Goal: Find specific page/section: Find specific page/section

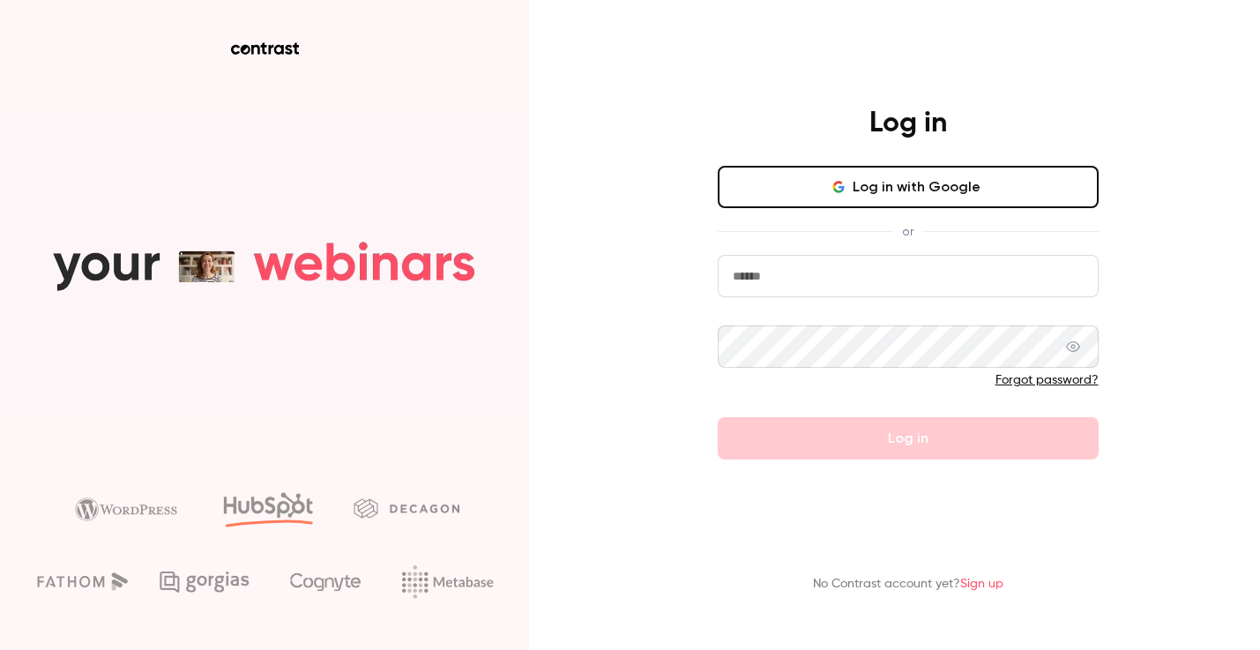
click at [830, 281] on input "email" at bounding box center [908, 276] width 381 height 42
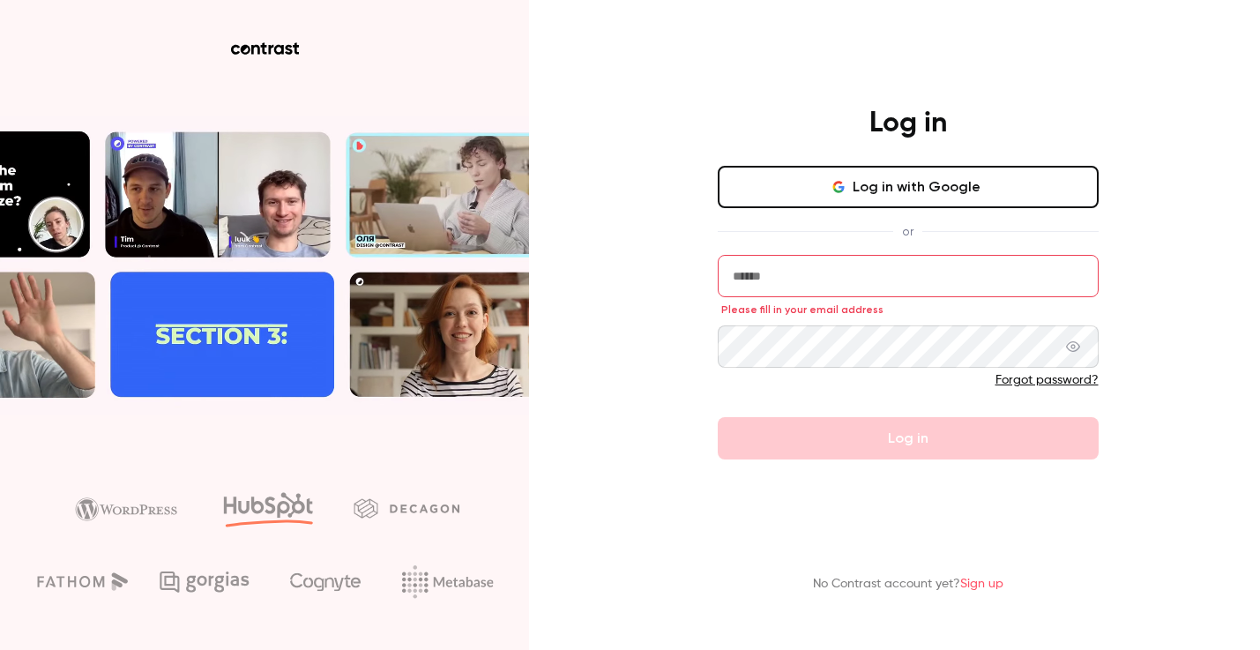
type input "**********"
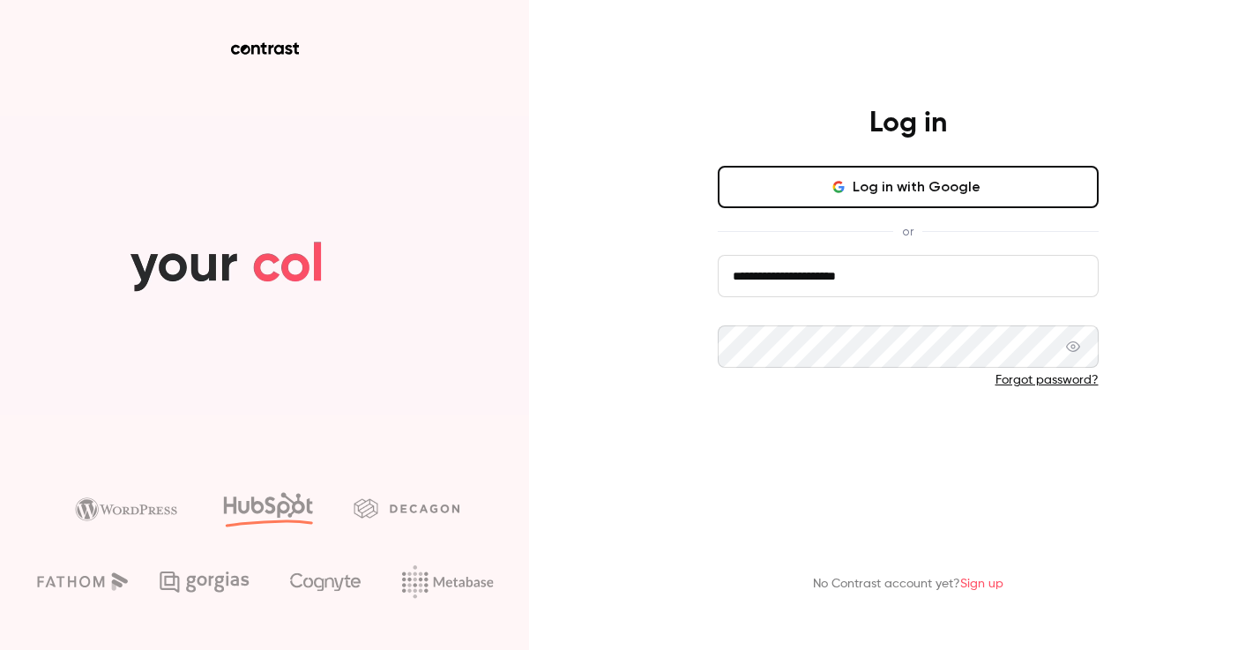
click at [894, 443] on button "Log in" at bounding box center [908, 438] width 381 height 42
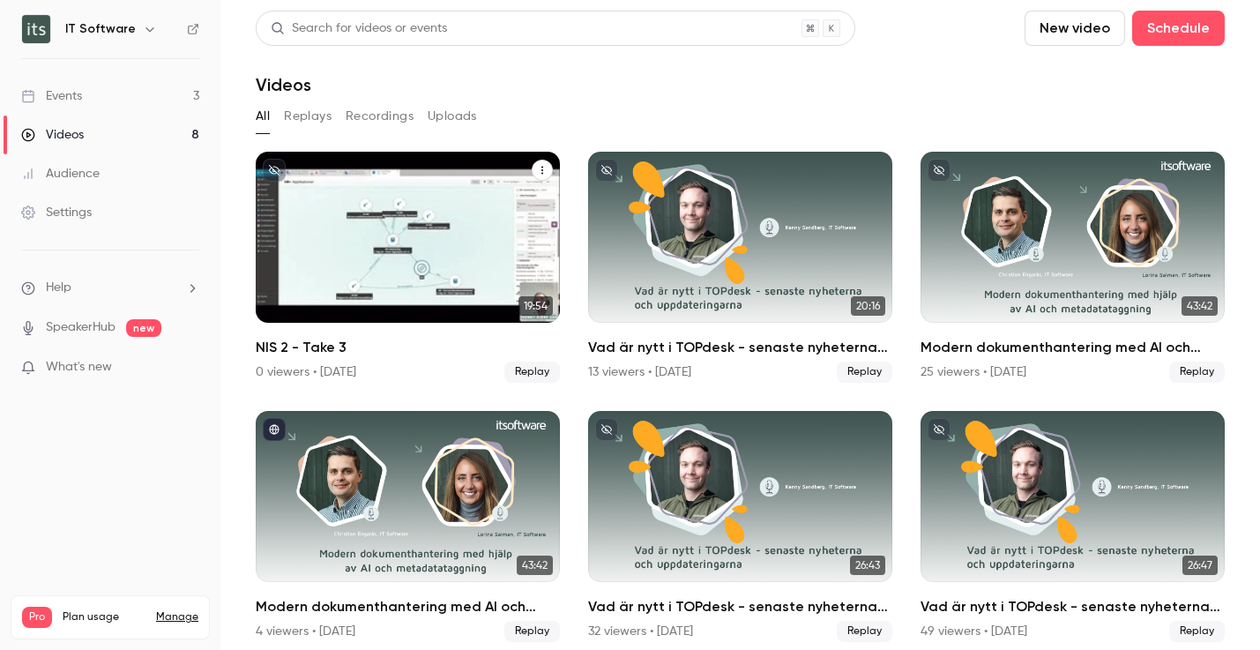
click at [543, 167] on icon "NIS 2 - Take 3" at bounding box center [542, 170] width 11 height 11
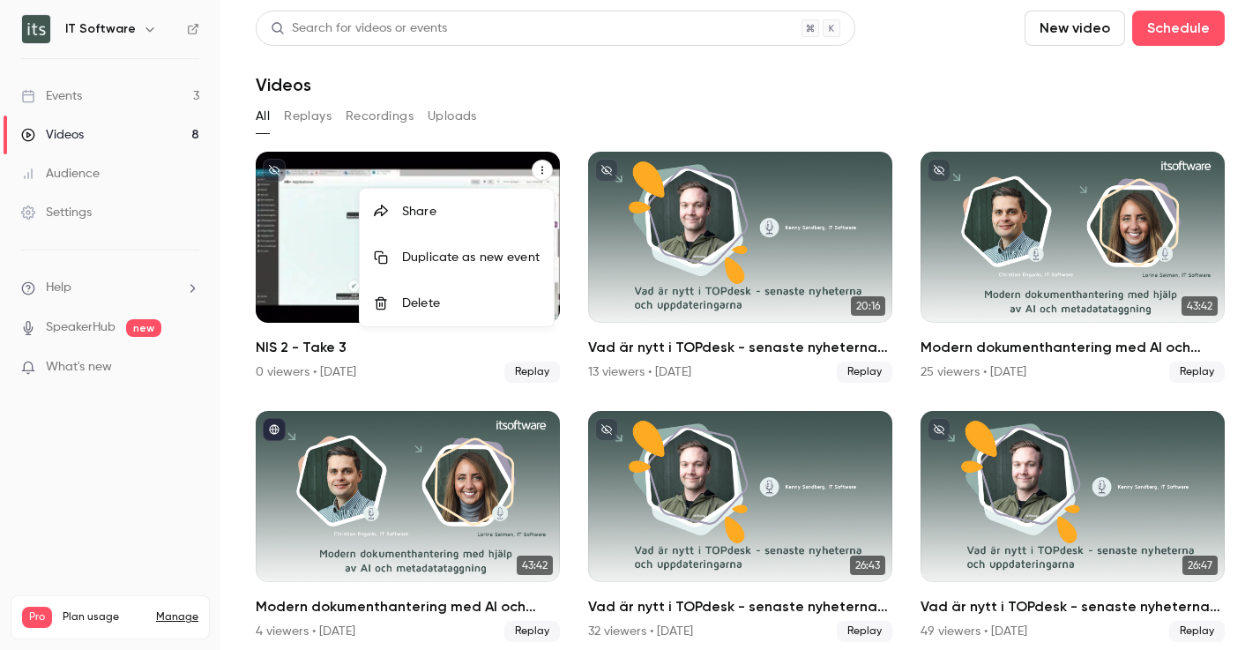
click at [406, 359] on div at bounding box center [630, 325] width 1260 height 650
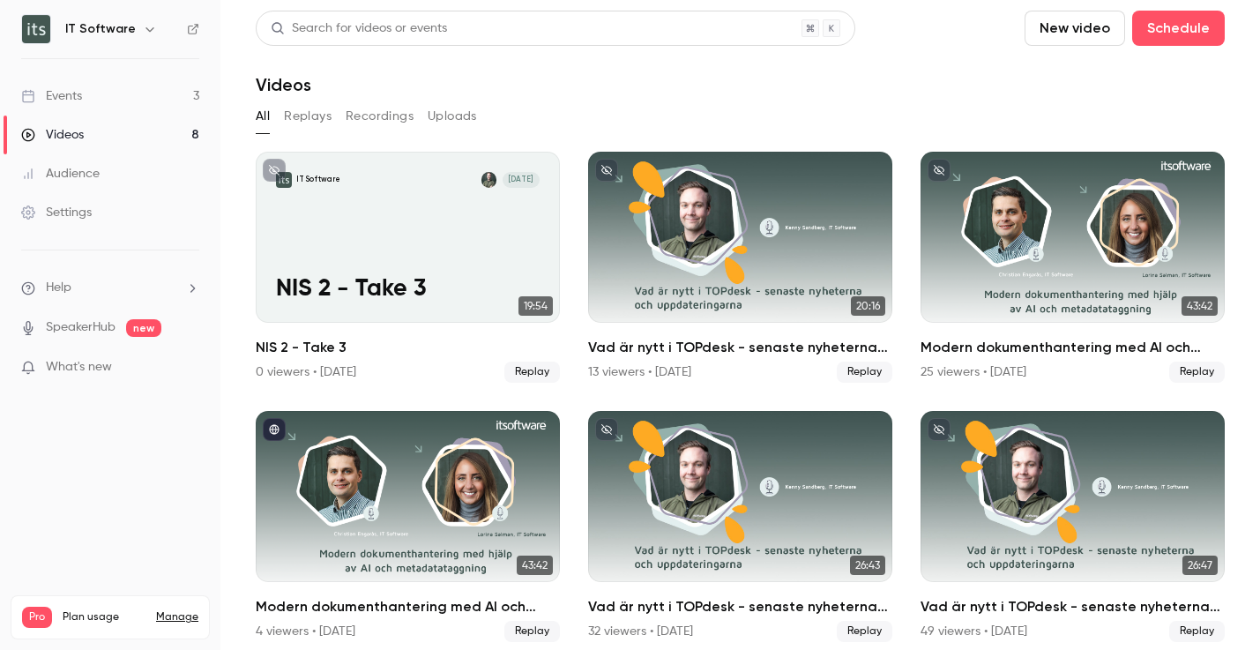
click at [103, 93] on link "Events 3" at bounding box center [110, 96] width 220 height 39
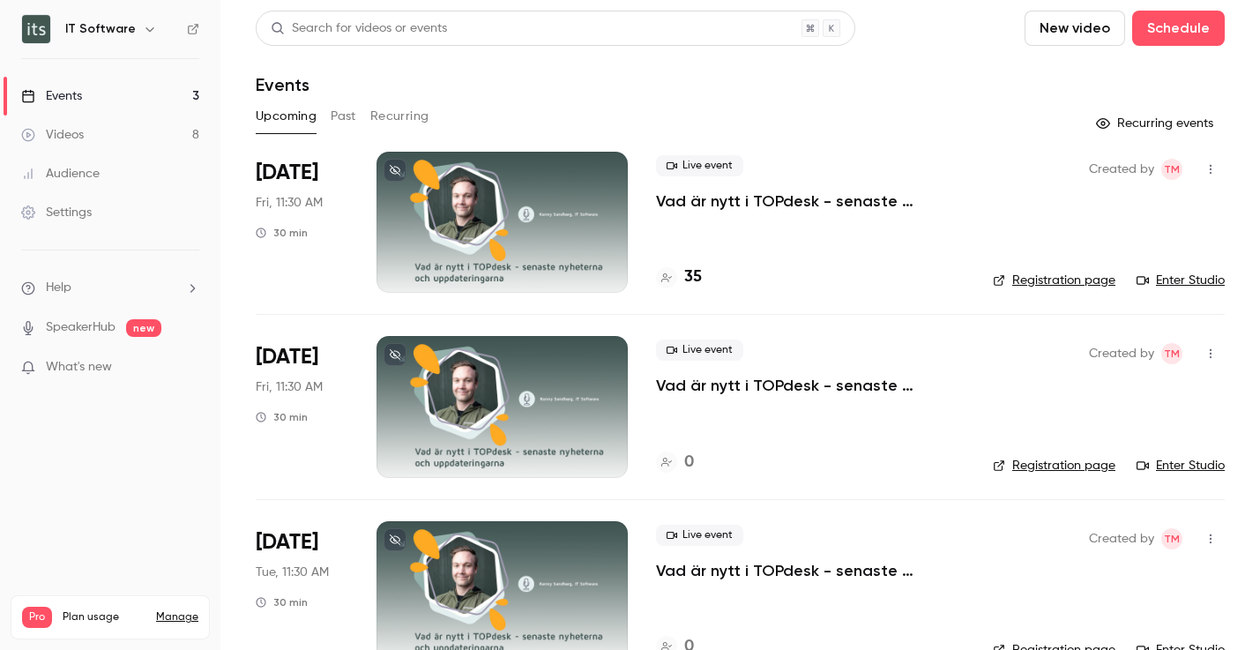
click at [1076, 277] on link "Registration page" at bounding box center [1054, 281] width 123 height 18
